Goal: Task Accomplishment & Management: Complete application form

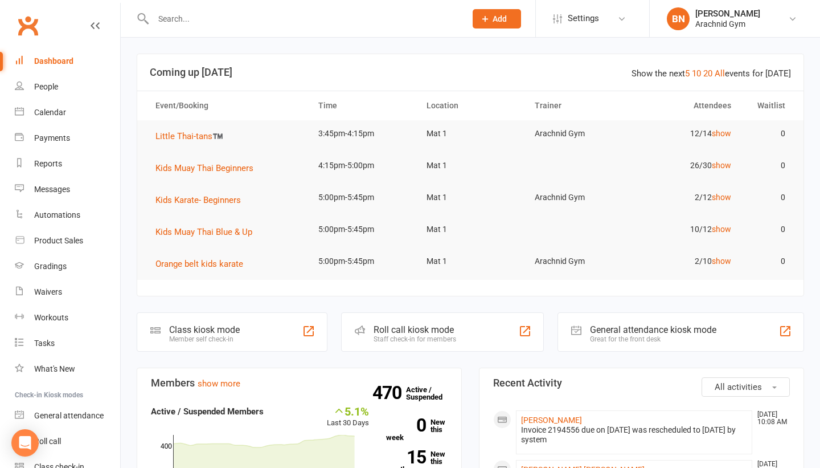
click at [334, 23] on input "text" at bounding box center [304, 19] width 308 height 16
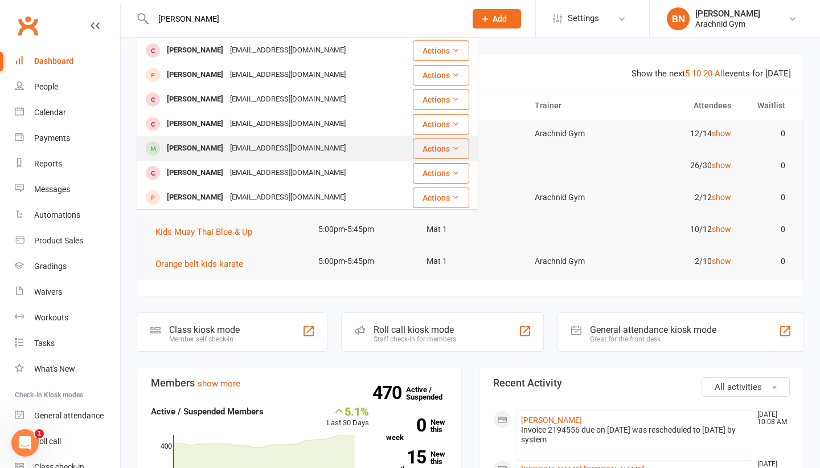
type input "liam b"
click at [249, 148] on div "[EMAIL_ADDRESS][DOMAIN_NAME]" at bounding box center [288, 148] width 122 height 17
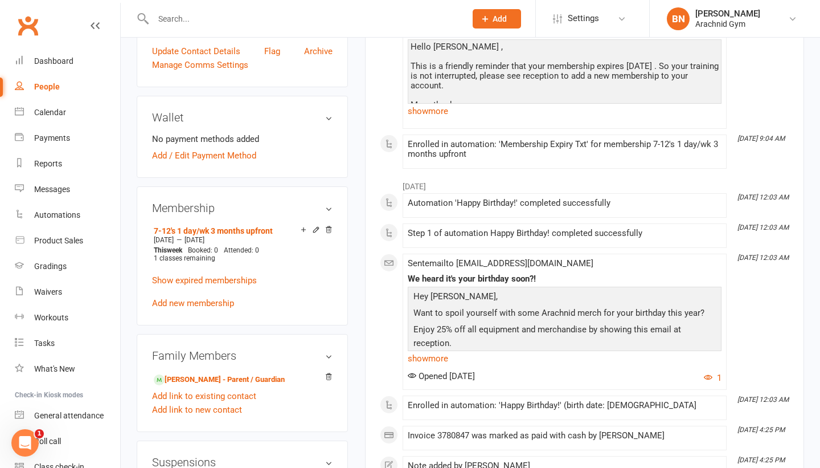
scroll to position [292, 0]
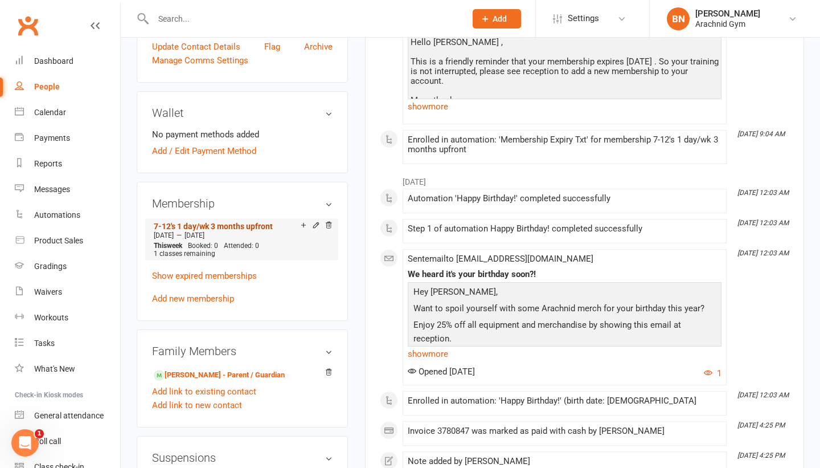
click at [245, 231] on link "7-12's 1 day/wk 3 months upfront" at bounding box center [213, 226] width 119 height 9
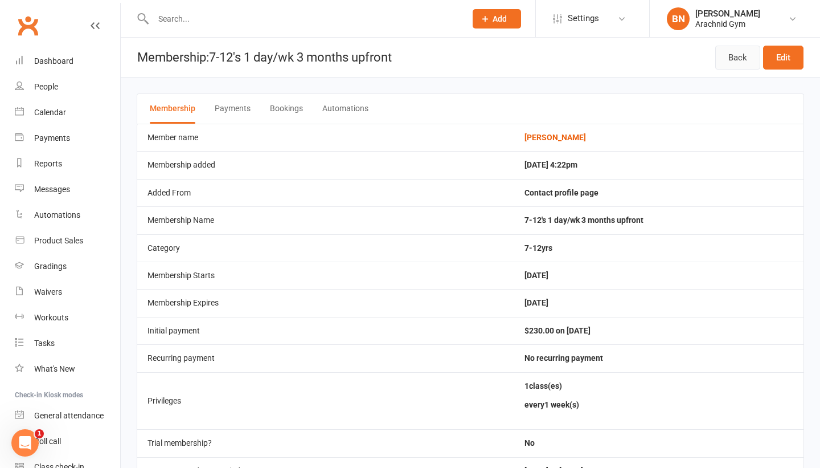
click at [743, 64] on link "Back" at bounding box center [737, 58] width 45 height 24
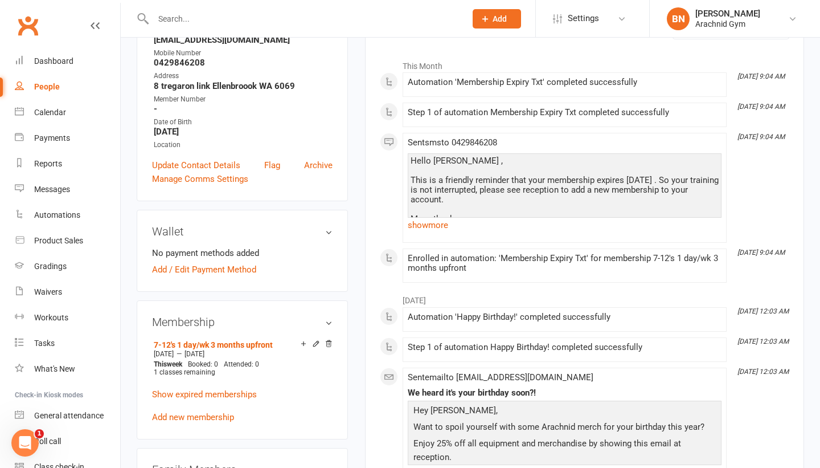
scroll to position [246, 0]
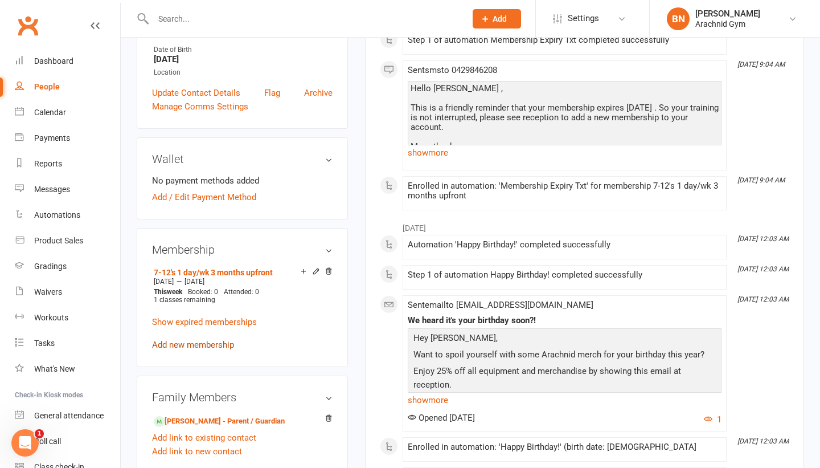
click at [213, 346] on link "Add new membership" at bounding box center [193, 344] width 82 height 10
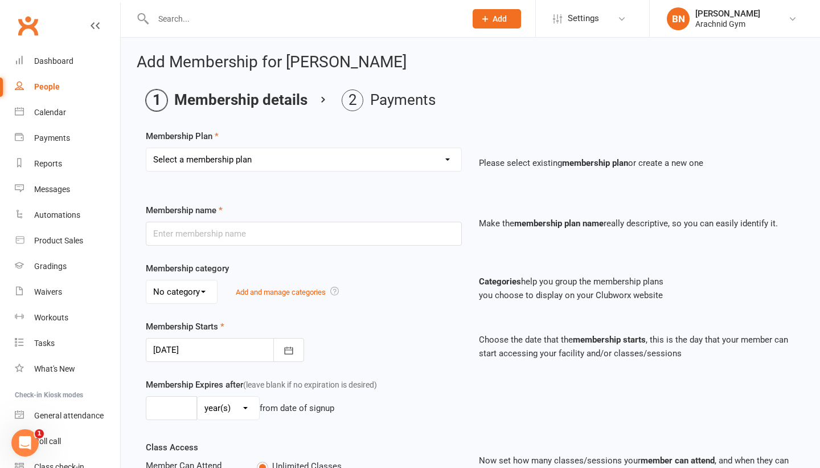
click at [378, 165] on select "Select a membership plan Create new Membership Plan Adults Teens 7-12's Under 7…" at bounding box center [303, 159] width 315 height 23
select select "3"
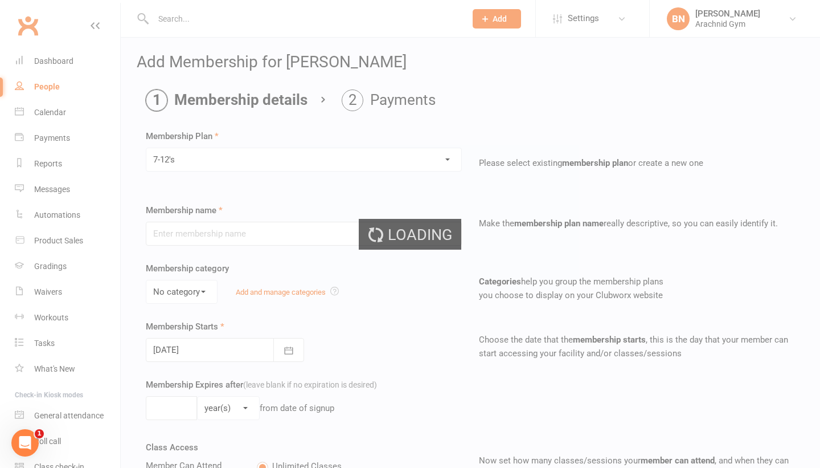
type input "7-12's"
select select "0"
type input "0"
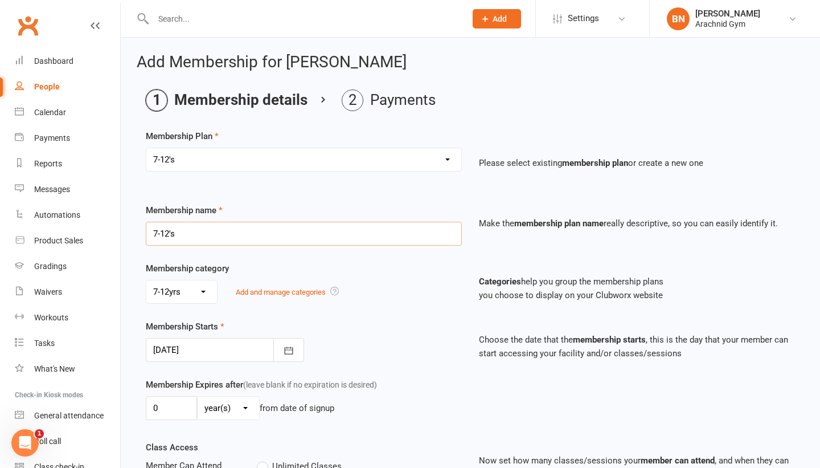
click at [275, 236] on input "7-12's" at bounding box center [304, 234] width 316 height 24
type input "7-12's 1 class per week (3 months up front)"
click at [276, 347] on button "button" at bounding box center [288, 350] width 31 height 24
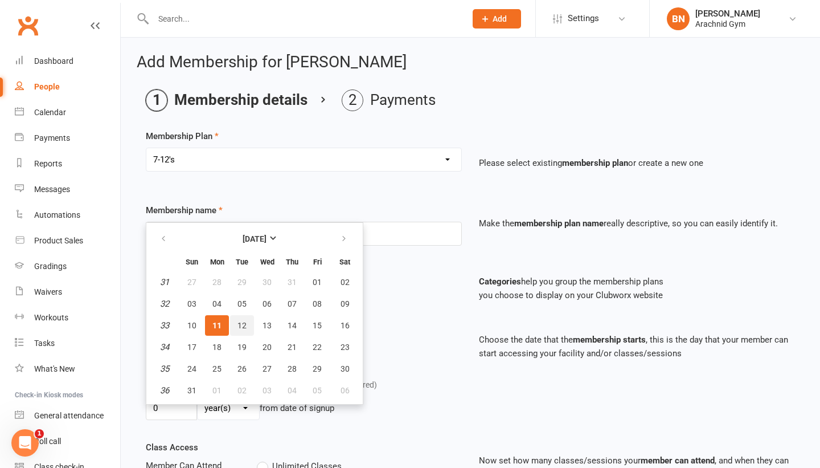
click at [247, 329] on button "12" at bounding box center [242, 325] width 24 height 21
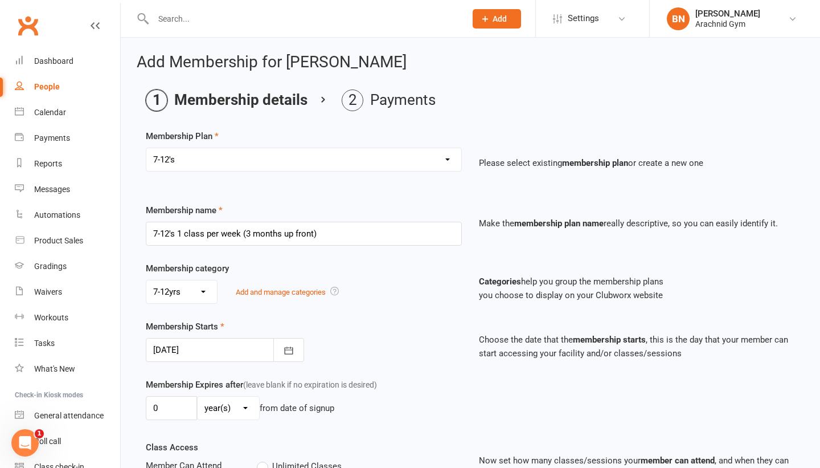
type input "12 Aug 2025"
click at [224, 415] on select "day(s) week(s) month(s) year(s)" at bounding box center [229, 407] width 62 height 23
select select "2"
click at [193, 406] on input "0" at bounding box center [171, 408] width 51 height 24
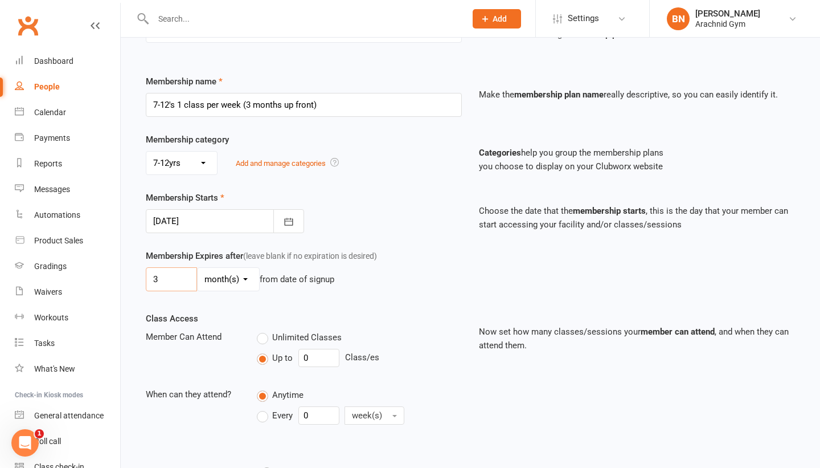
scroll to position [133, 0]
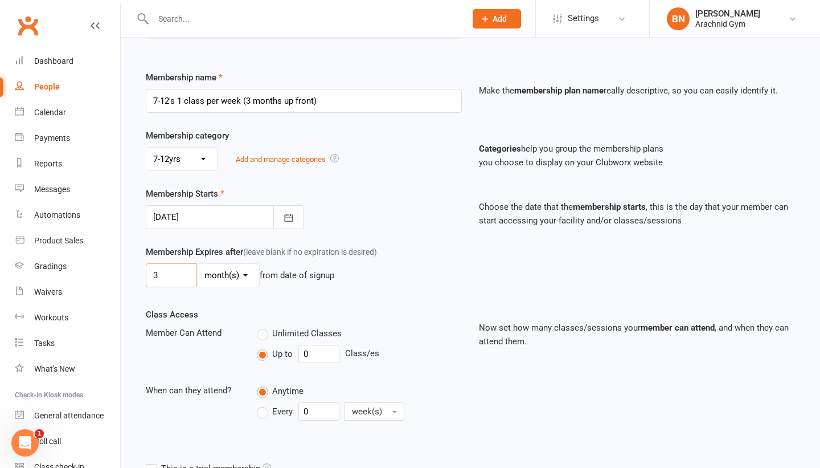
type input "3"
click at [332, 358] on input "0" at bounding box center [318, 354] width 41 height 18
type input "1"
click at [317, 407] on input "0" at bounding box center [318, 411] width 41 height 18
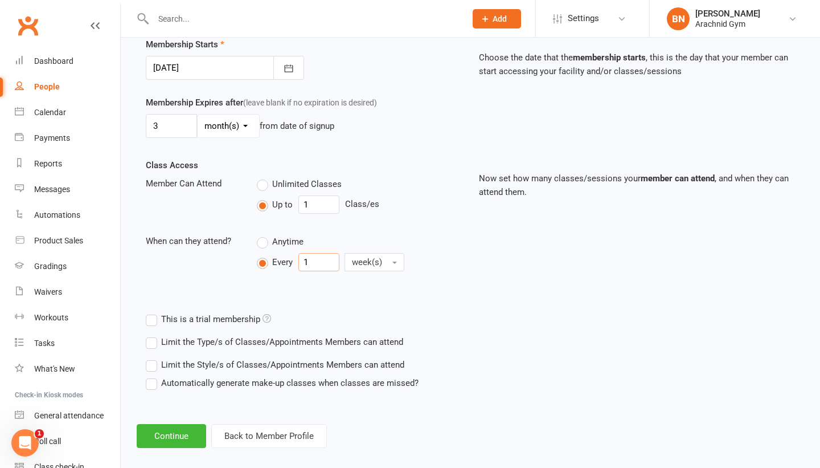
scroll to position [289, 0]
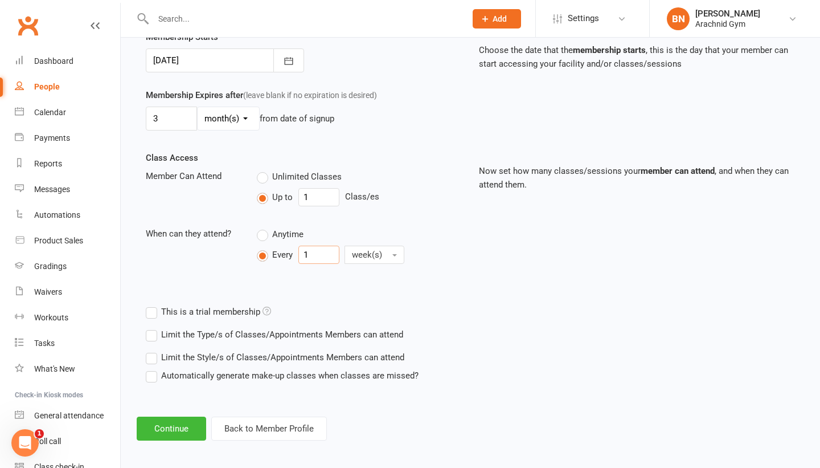
type input "1"
click at [165, 333] on label "Limit the Type/s of Classes/Appointments Members can attend" at bounding box center [274, 335] width 257 height 14
click at [153, 328] on input "Limit the Type/s of Classes/Appointments Members can attend" at bounding box center [149, 328] width 7 height 0
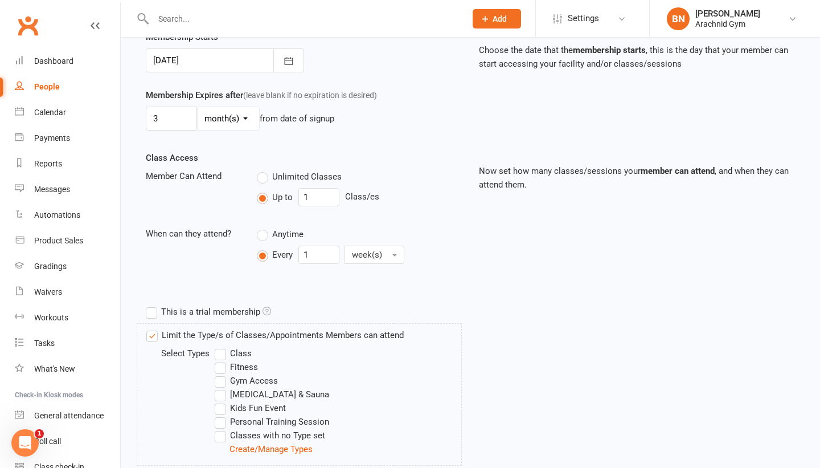
click at [222, 349] on label "Class" at bounding box center [233, 353] width 37 height 14
click at [222, 346] on input "Class" at bounding box center [218, 346] width 7 height 0
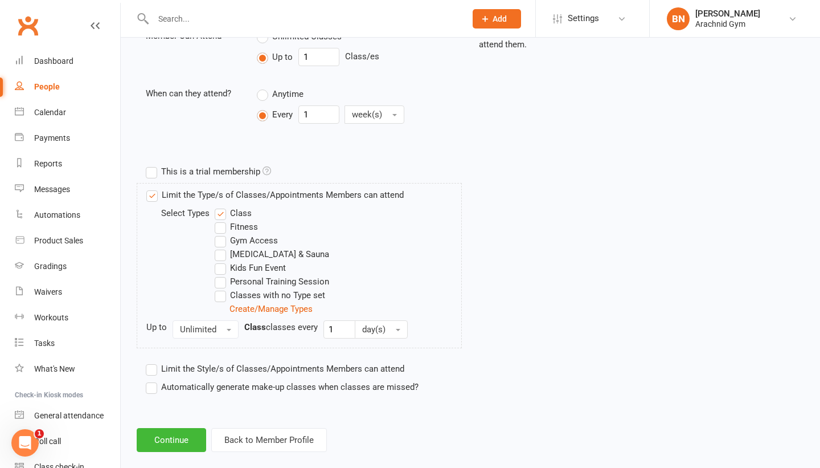
scroll to position [446, 0]
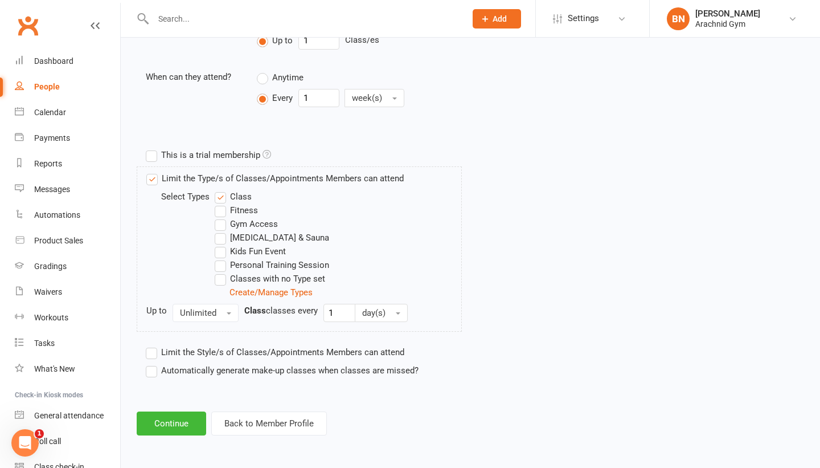
click at [156, 355] on label "Limit the Style/s of Classes/Appointments Members can attend" at bounding box center [275, 352] width 259 height 14
click at [153, 345] on input "Limit the Style/s of Classes/Appointments Members can attend" at bounding box center [149, 345] width 7 height 0
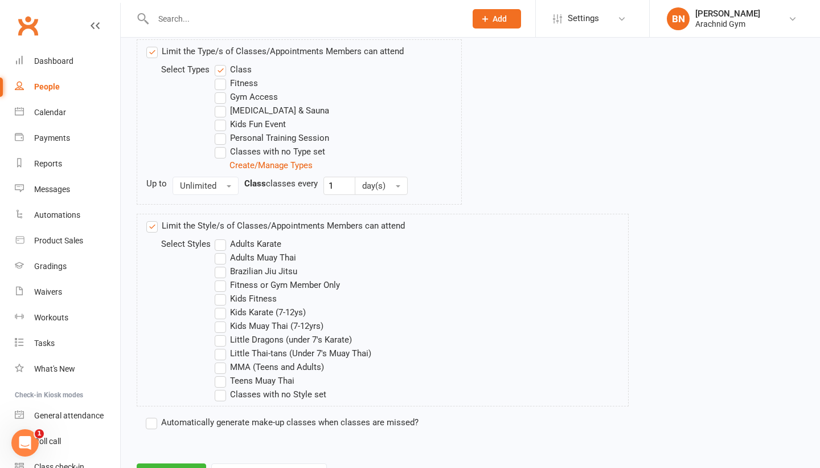
scroll to position [625, 0]
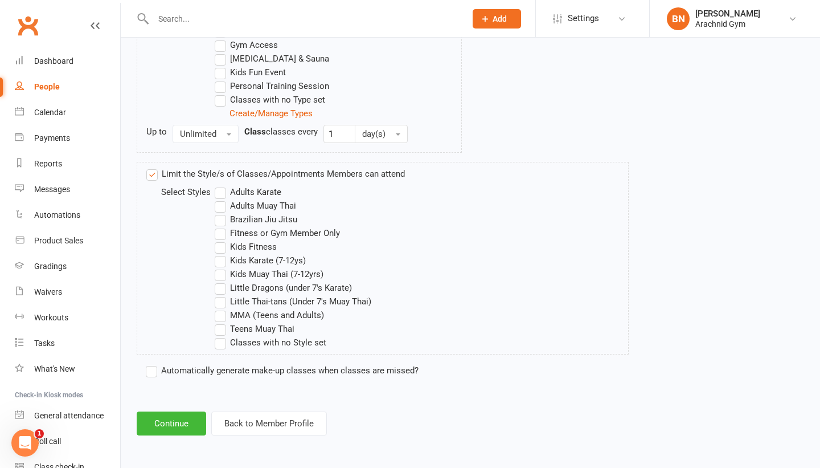
click at [224, 274] on label "Kids Muay Thai (7-12yrs)" at bounding box center [269, 274] width 109 height 14
click at [222, 267] on input "Kids Muay Thai (7-12yrs)" at bounding box center [218, 267] width 7 height 0
click at [179, 418] on button "Continue" at bounding box center [171, 423] width 69 height 24
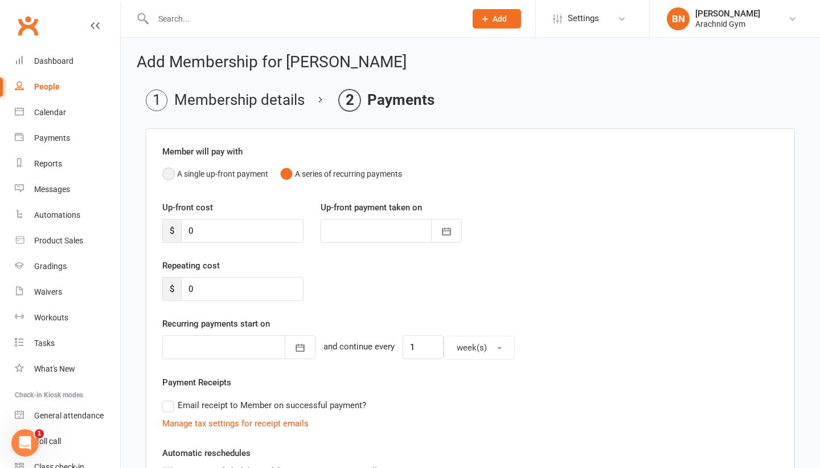
click at [176, 181] on button "A single up-front payment" at bounding box center [215, 174] width 106 height 22
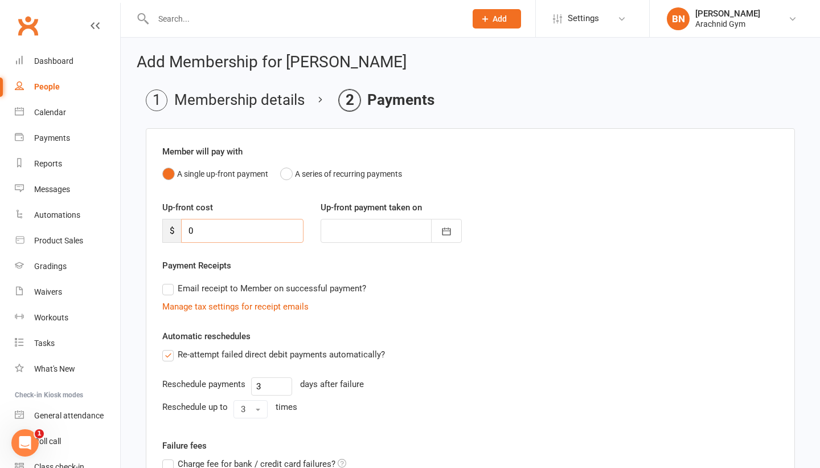
click at [206, 232] on input "0" at bounding box center [242, 231] width 122 height 24
type input "02"
type input "11 Aug 2025"
type input "0"
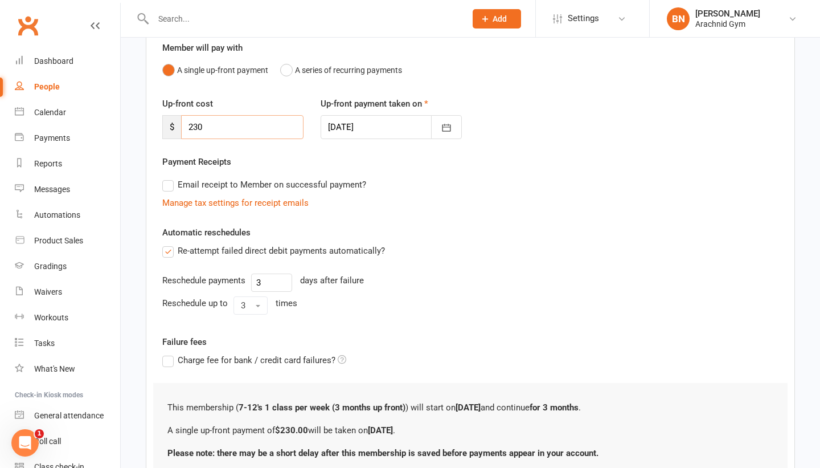
scroll to position [198, 0]
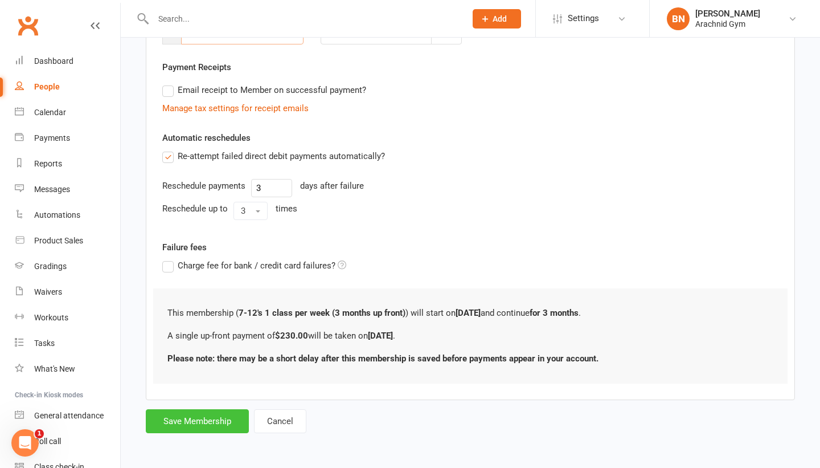
type input "230"
click at [191, 426] on button "Save Membership" at bounding box center [197, 421] width 103 height 24
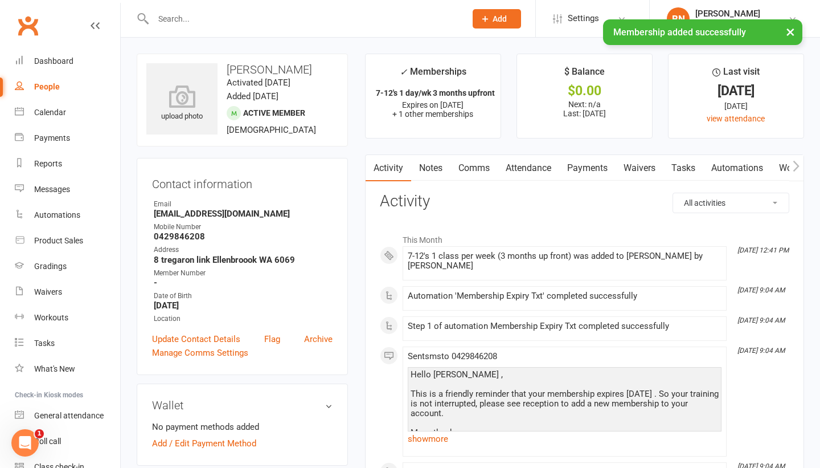
click at [591, 173] on link "Payments" at bounding box center [587, 168] width 56 height 26
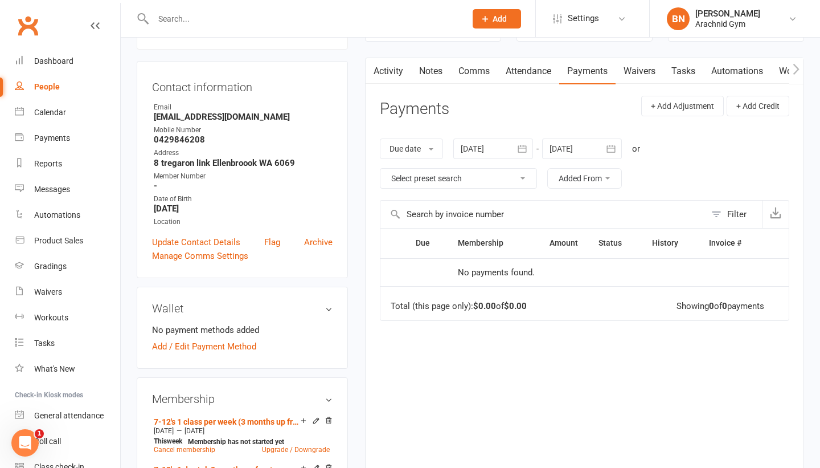
scroll to position [9, 0]
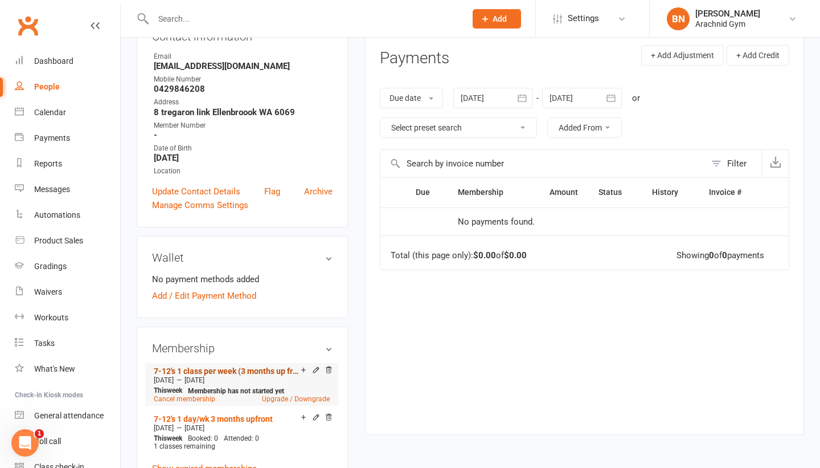
click at [199, 371] on link "7-12's 1 class per week (3 months up front)" at bounding box center [227, 370] width 147 height 9
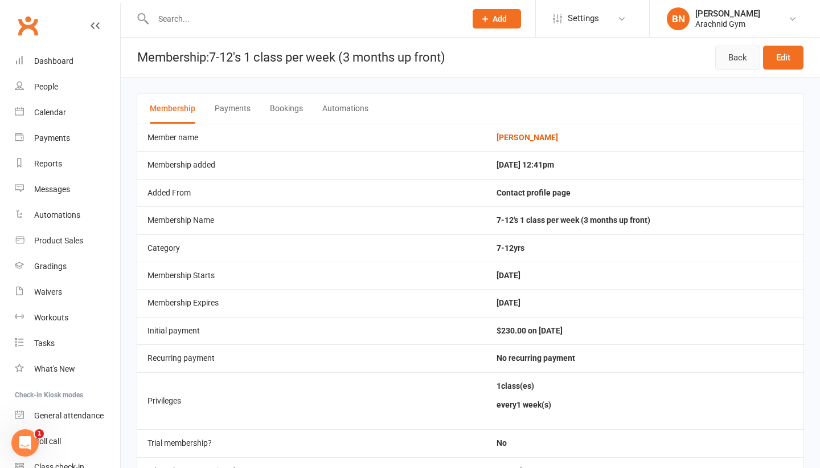
click at [748, 68] on link "Back" at bounding box center [737, 58] width 45 height 24
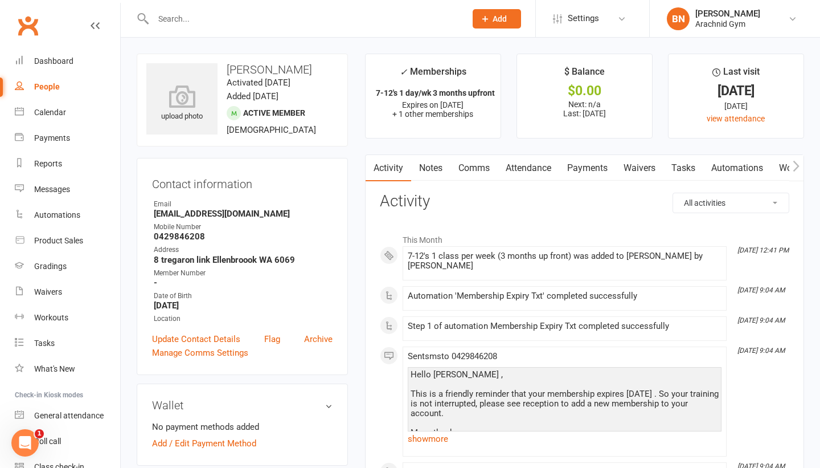
click at [592, 168] on link "Payments" at bounding box center [587, 168] width 56 height 26
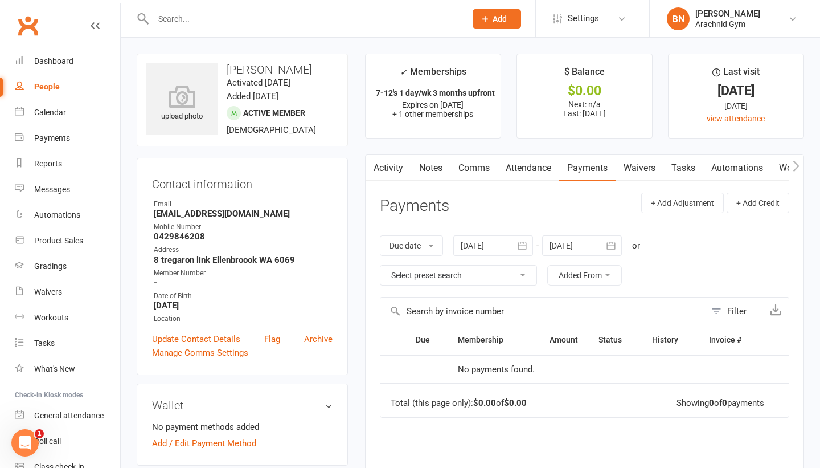
click at [578, 250] on div at bounding box center [582, 245] width 80 height 21
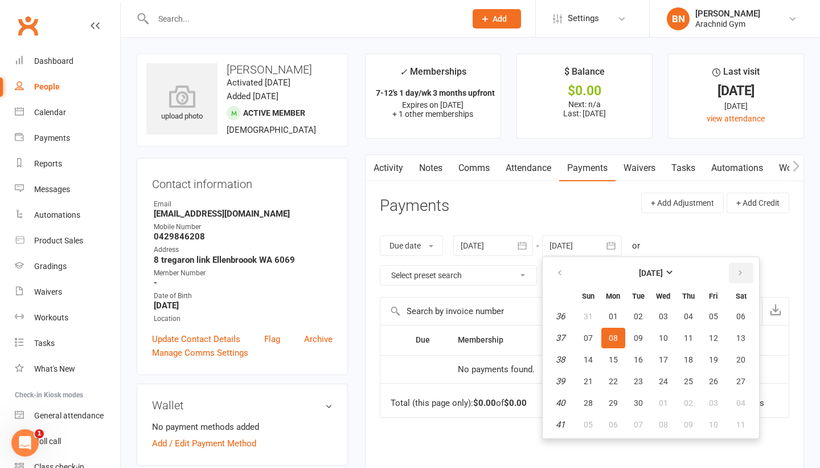
click at [734, 272] on button "button" at bounding box center [741, 273] width 24 height 21
click at [660, 355] on span "14" at bounding box center [663, 359] width 9 height 9
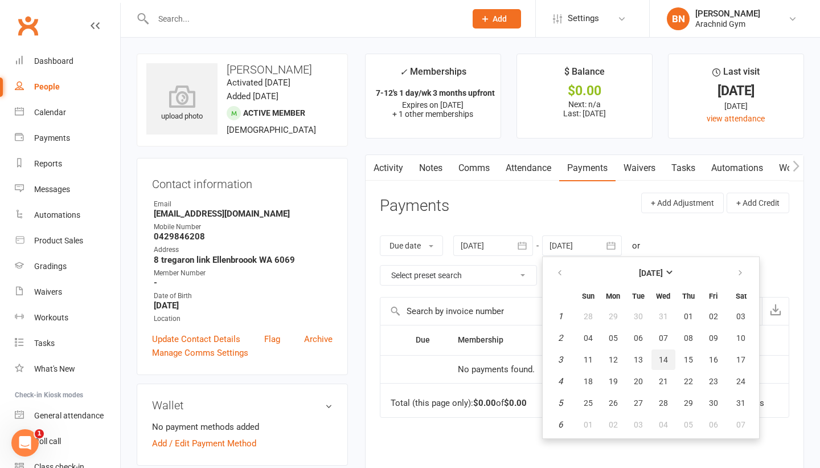
type input "[DATE]"
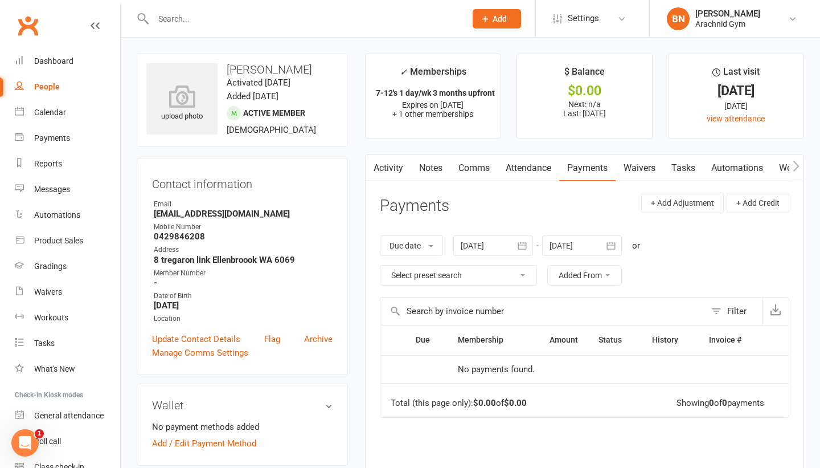
click at [496, 243] on div at bounding box center [493, 245] width 80 height 21
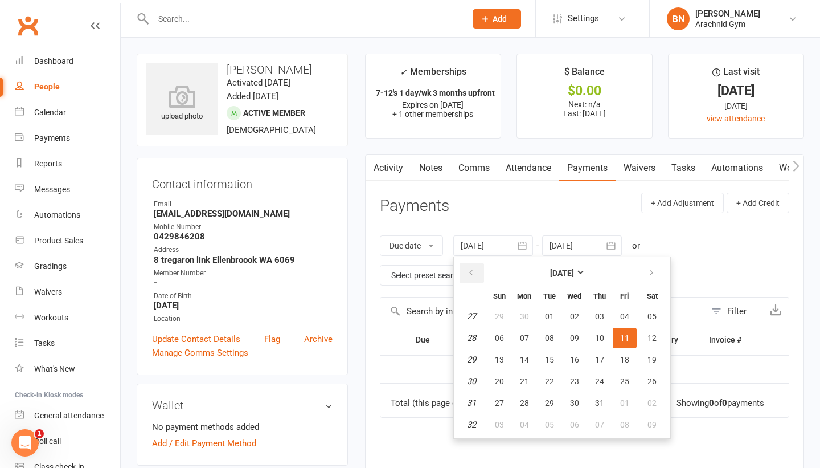
click at [471, 275] on icon "button" at bounding box center [471, 272] width 8 height 9
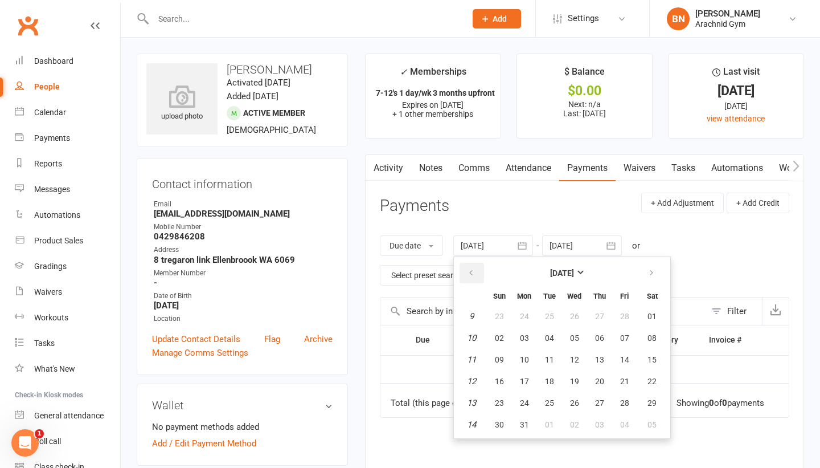
click at [471, 275] on icon "button" at bounding box center [471, 272] width 8 height 9
click at [528, 383] on span "23" at bounding box center [524, 381] width 9 height 9
type input "[DATE]"
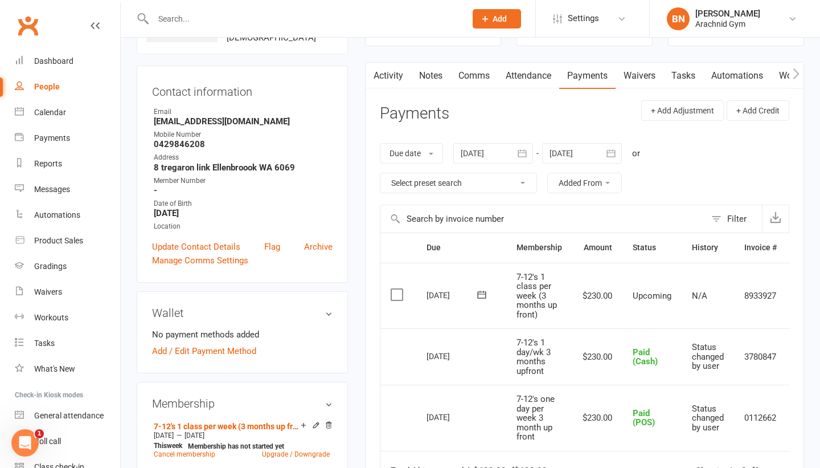
scroll to position [0, 35]
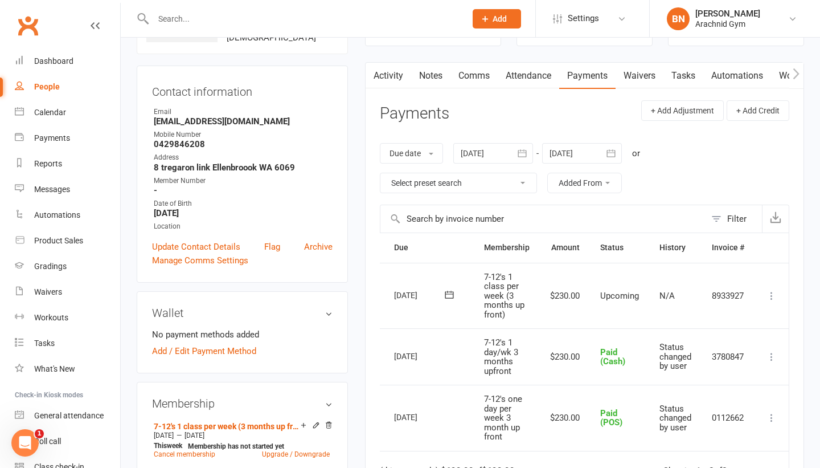
click at [770, 294] on icon at bounding box center [771, 295] width 11 height 11
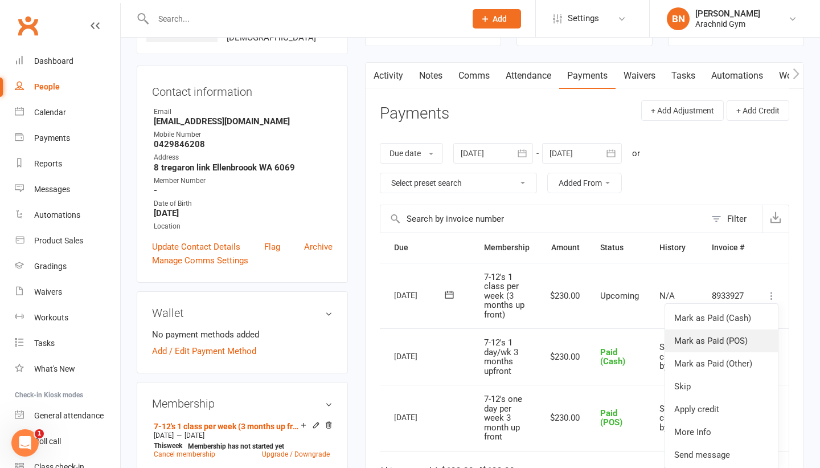
click at [733, 346] on link "Mark as Paid (POS)" at bounding box center [721, 340] width 113 height 23
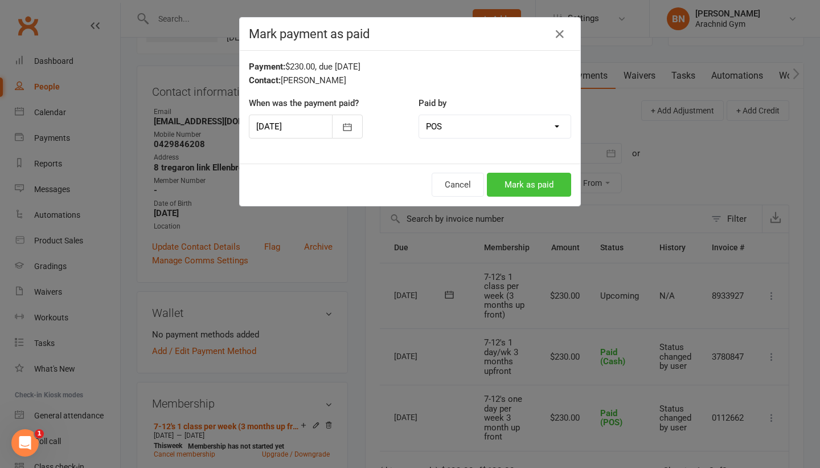
click at [556, 193] on button "Mark as paid" at bounding box center [529, 185] width 84 height 24
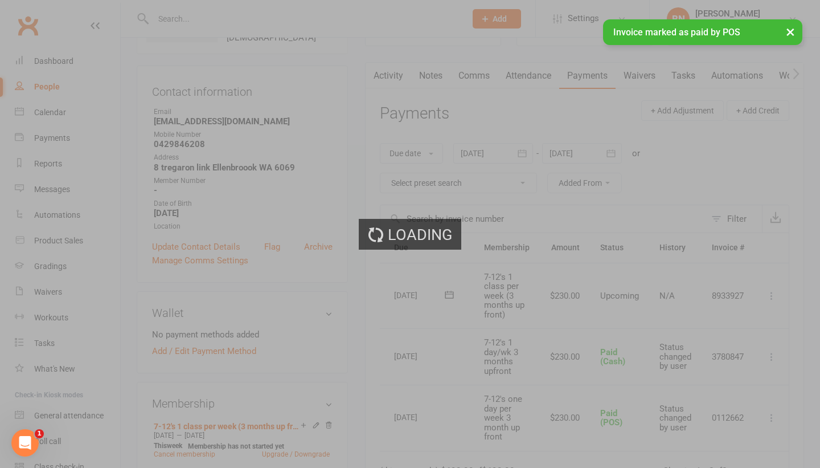
scroll to position [0, 6]
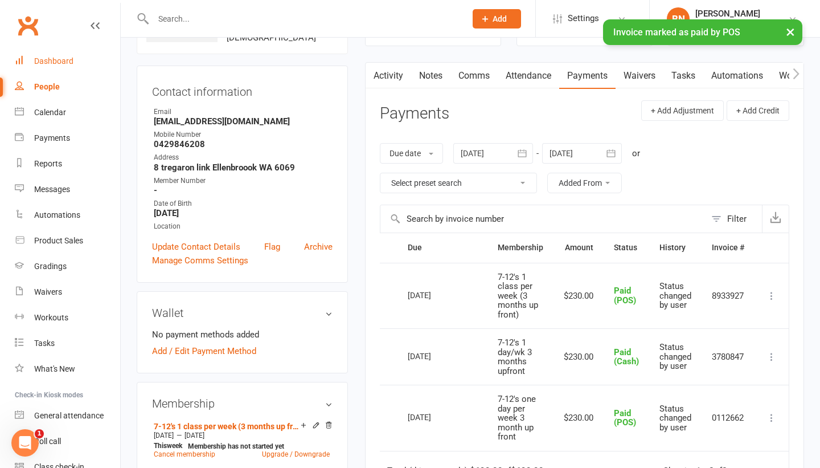
click at [69, 62] on div "Dashboard" at bounding box center [53, 60] width 39 height 9
